Goal: Transaction & Acquisition: Purchase product/service

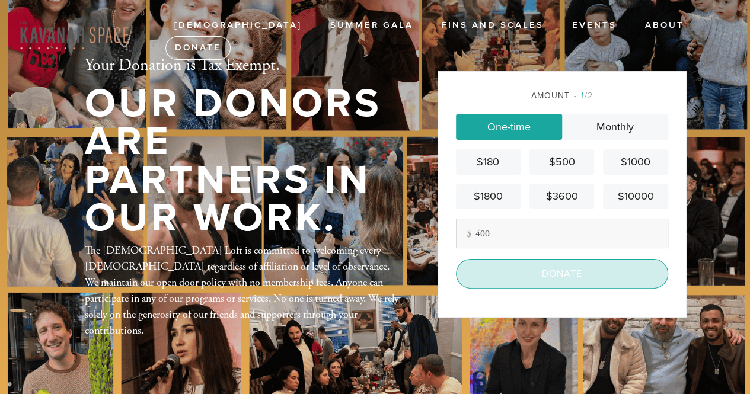
type input "400"
click at [577, 272] on input "Donate" at bounding box center [562, 274] width 212 height 30
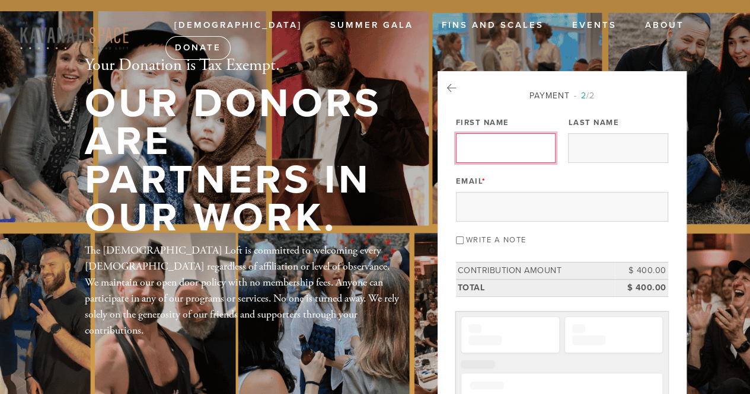
click at [523, 157] on input "First Name" at bounding box center [506, 148] width 100 height 30
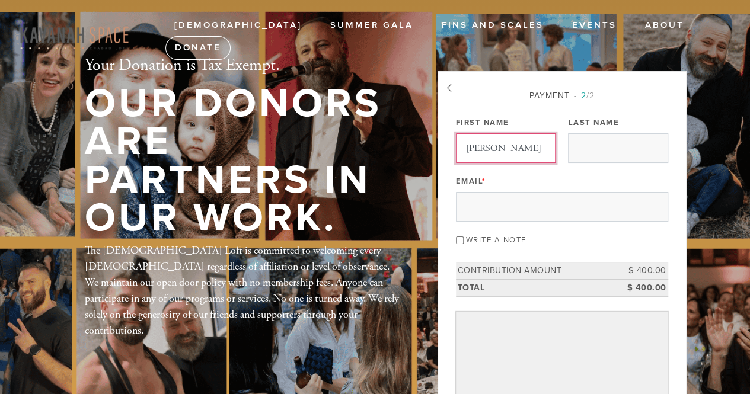
type input "[PERSON_NAME]"
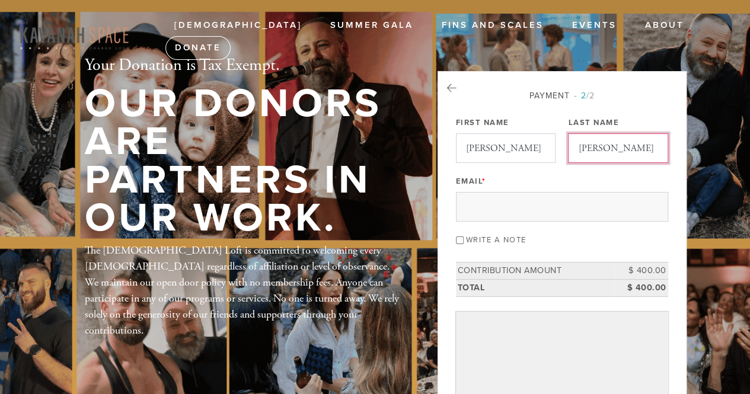
type input "[PERSON_NAME]"
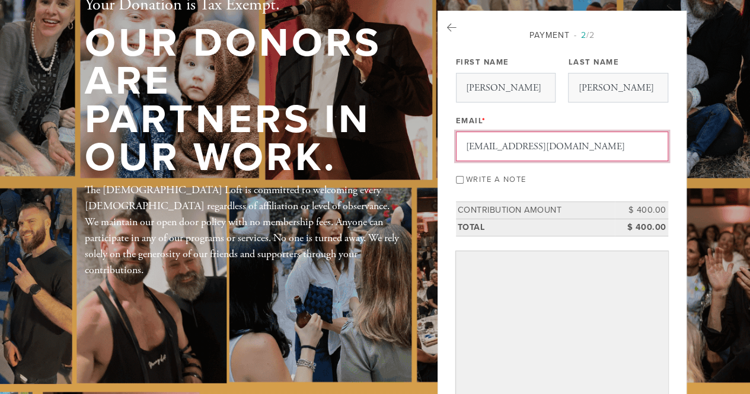
scroll to position [119, 0]
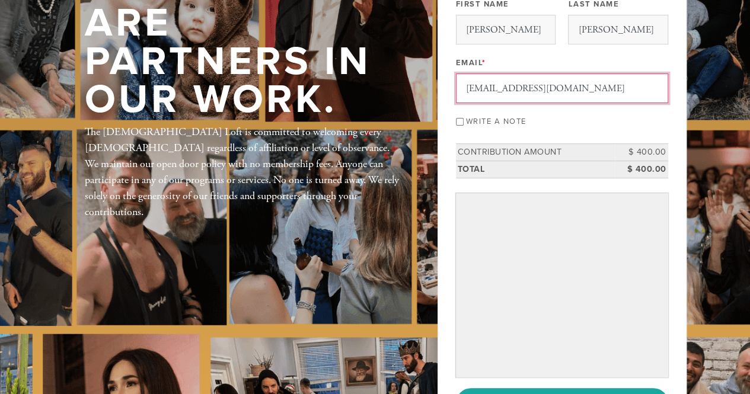
type input "[EMAIL_ADDRESS][DOMAIN_NAME]"
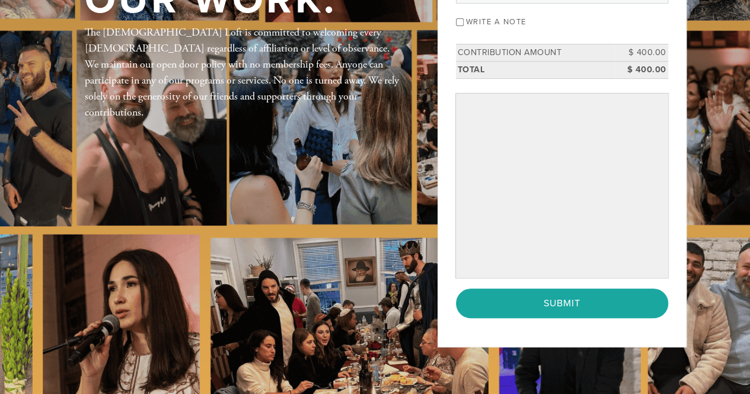
scroll to position [237, 0]
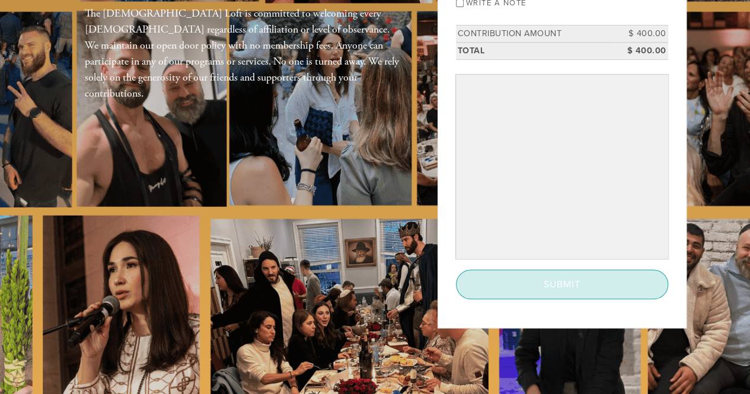
click at [572, 288] on input "Submit" at bounding box center [562, 285] width 212 height 30
